Goal: Navigation & Orientation: Find specific page/section

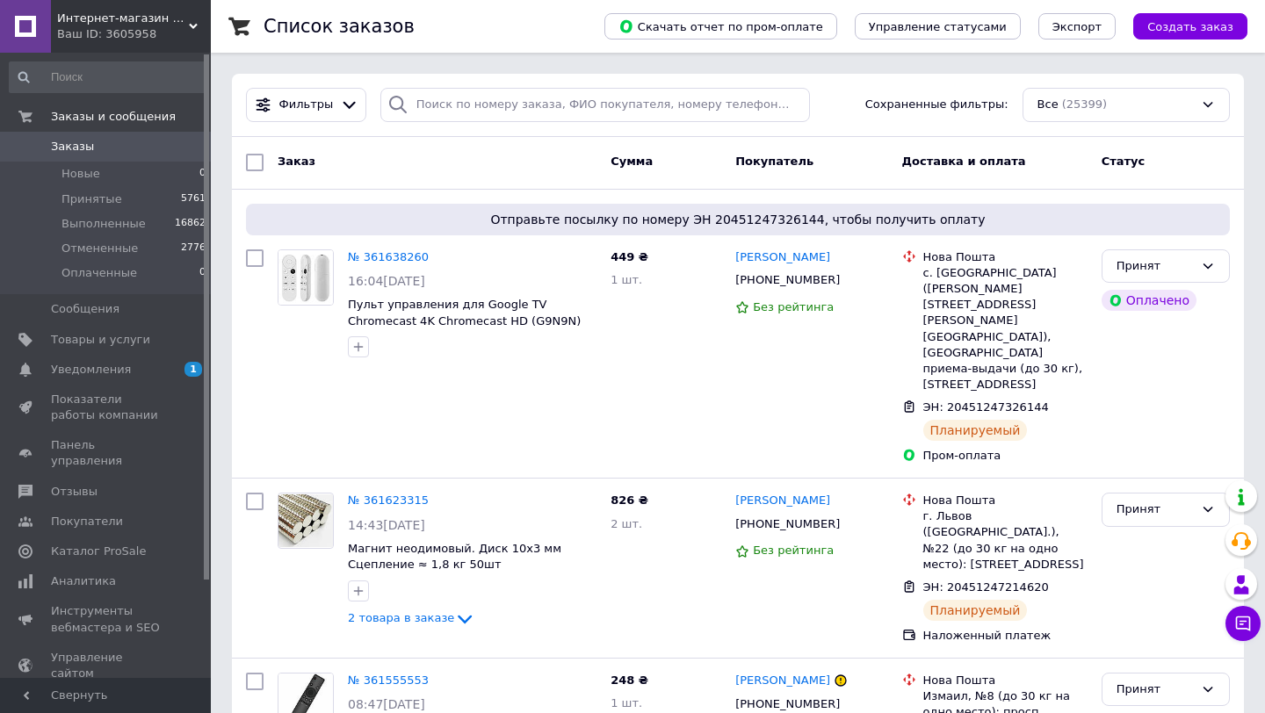
click at [135, 25] on span "Интернет-магазин PARNAS" at bounding box center [123, 19] width 132 height 16
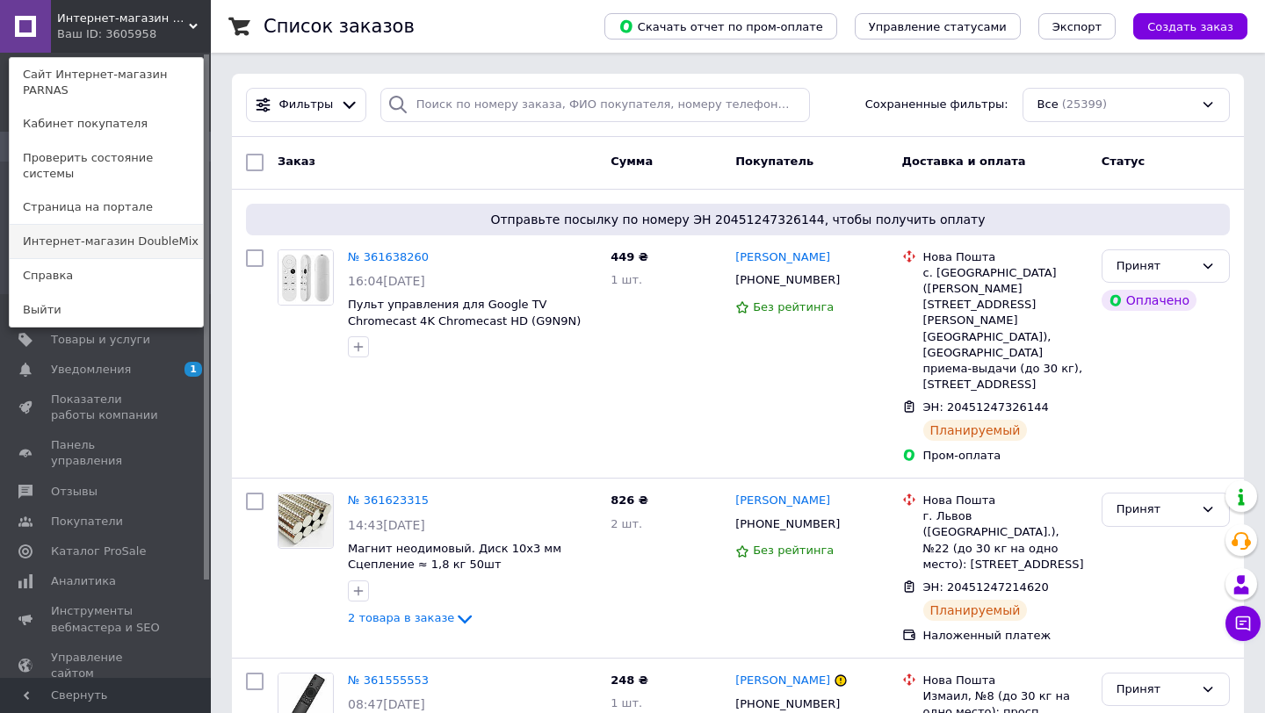
click at [155, 225] on link "Интернет-магазин DoubleMix" at bounding box center [106, 241] width 193 height 33
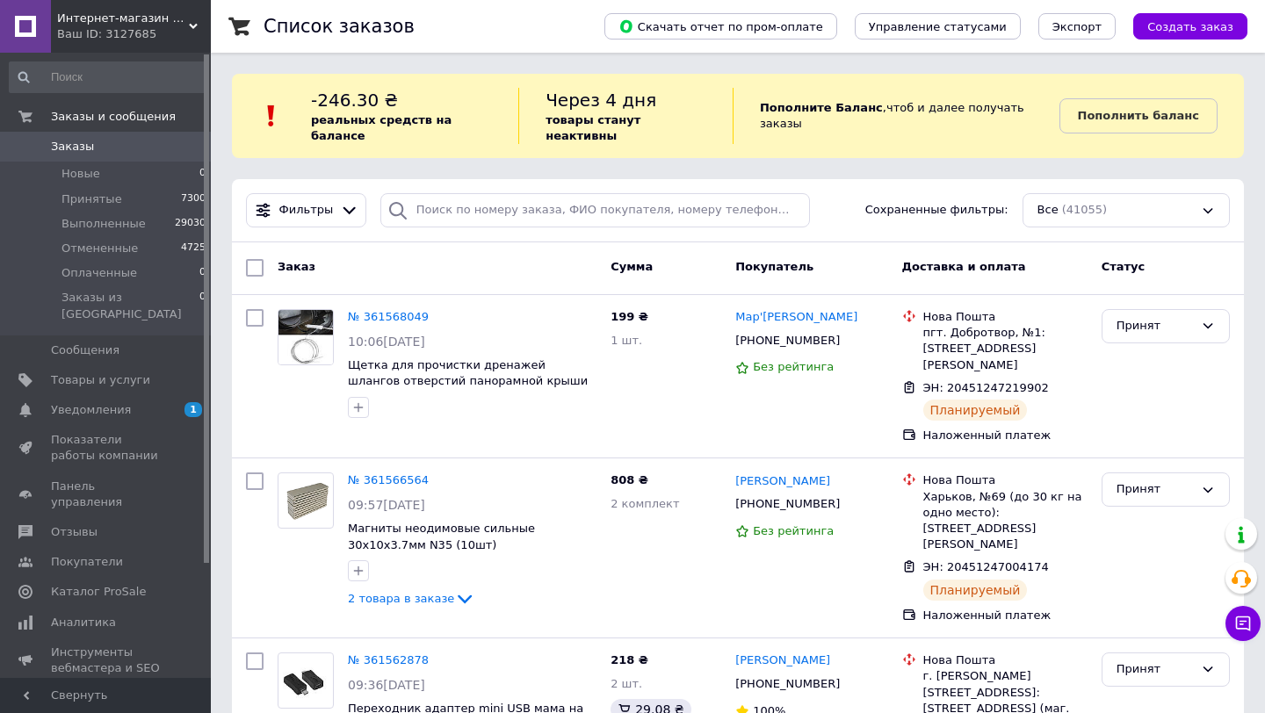
click at [158, 34] on div "Ваш ID: 3127685" at bounding box center [134, 34] width 154 height 16
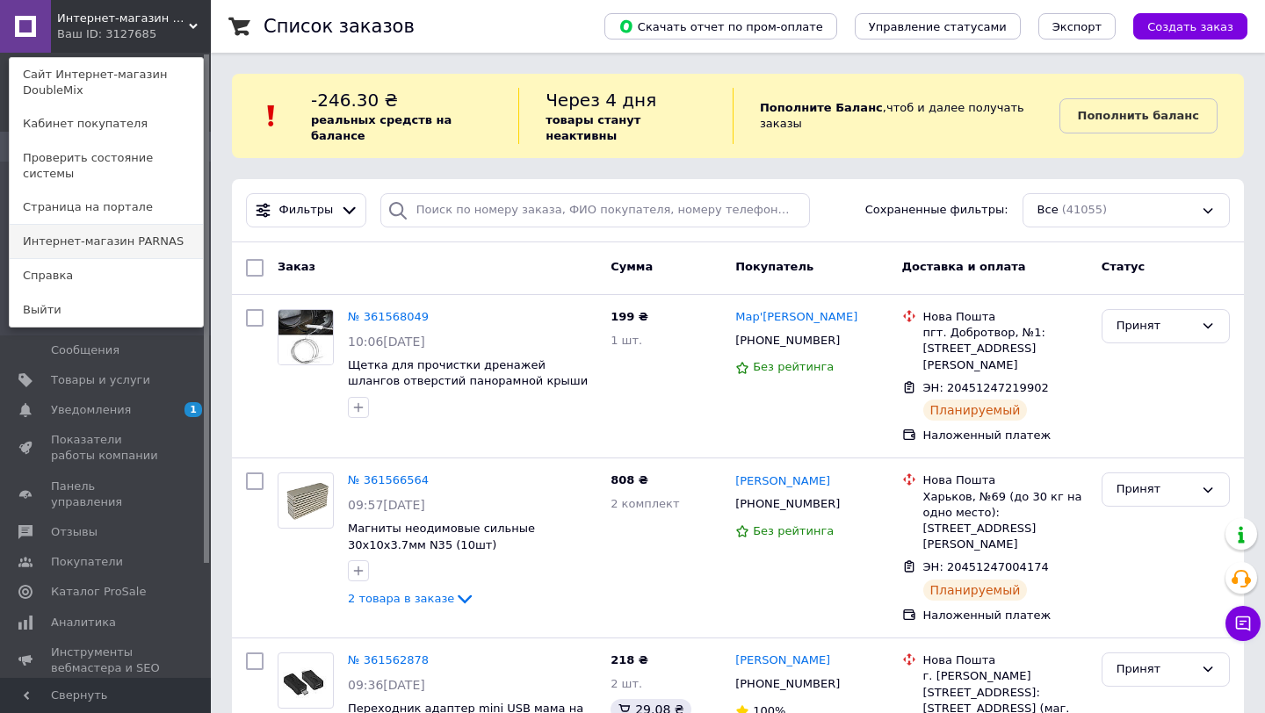
click at [148, 241] on link "Интернет-магазин PARNAS" at bounding box center [106, 241] width 193 height 33
